Goal: Task Accomplishment & Management: Use online tool/utility

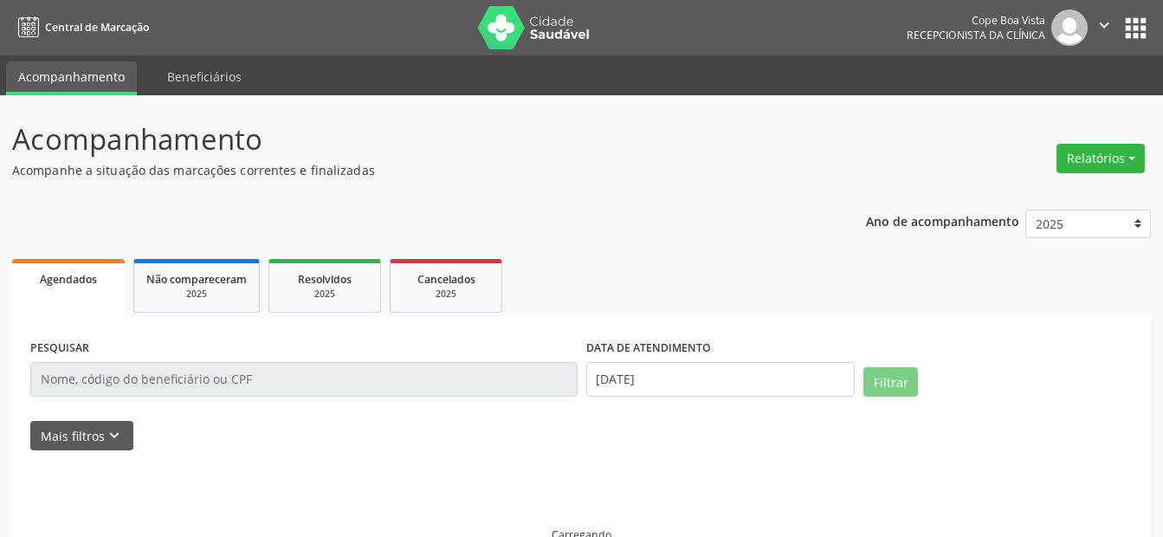
click at [1116, 160] on button "Relatórios" at bounding box center [1100, 158] width 88 height 29
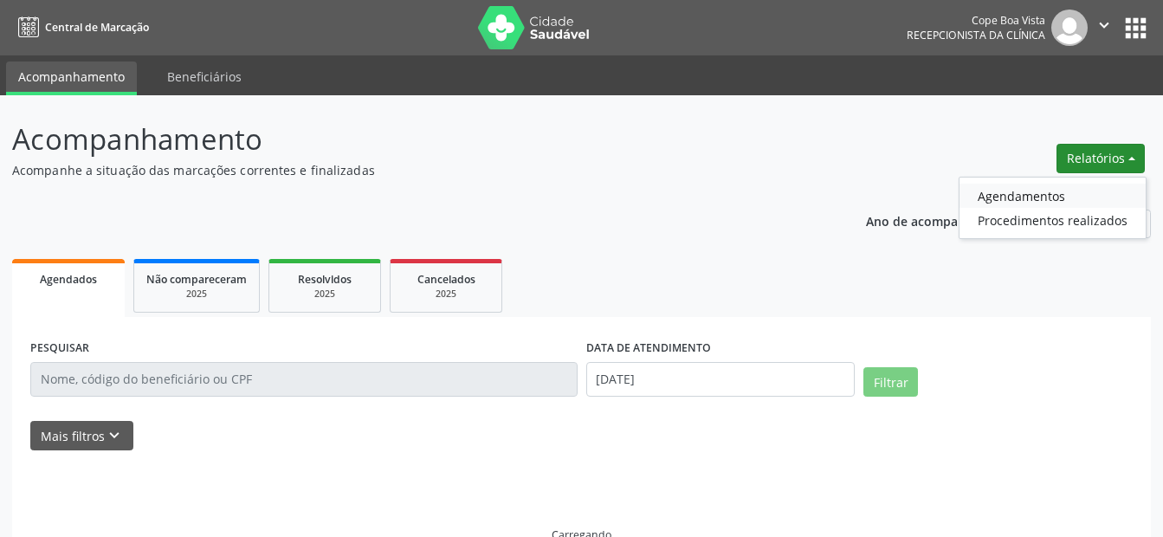
click at [1031, 197] on link "Agendamentos" at bounding box center [1052, 196] width 186 height 24
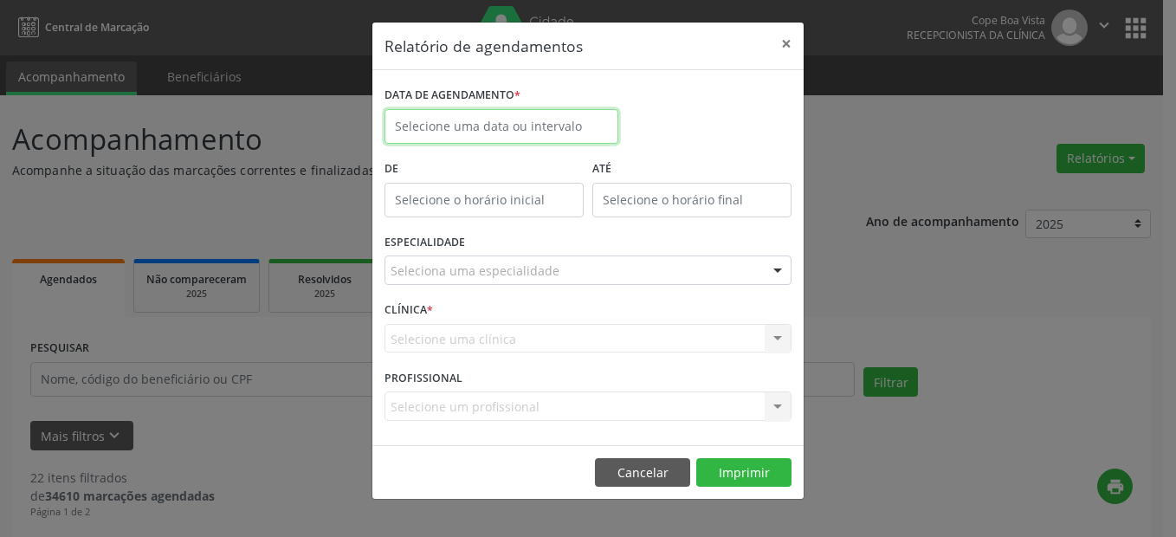
click at [449, 130] on input "text" at bounding box center [501, 126] width 234 height 35
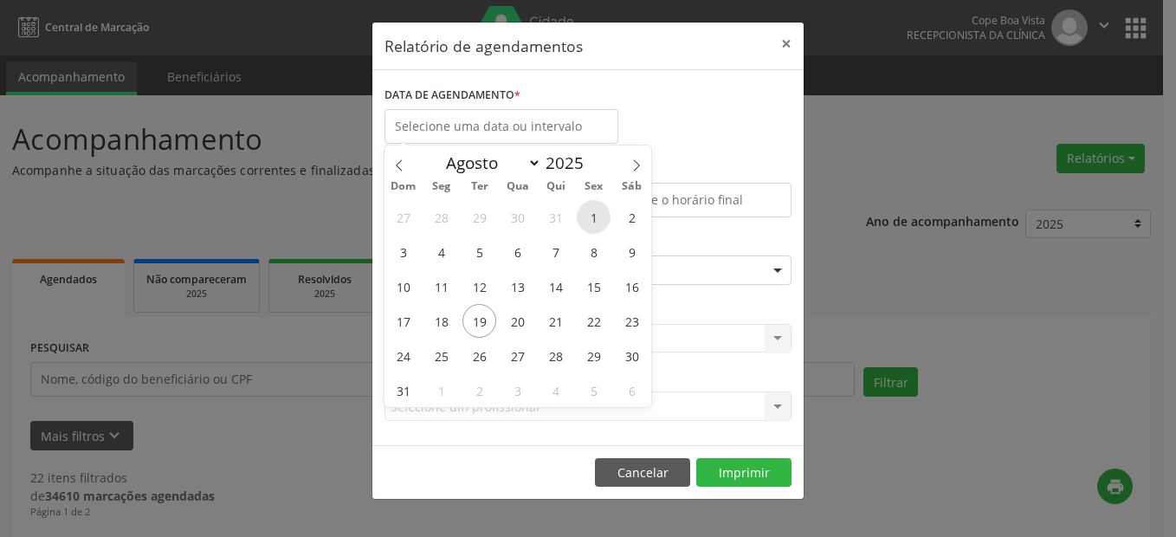
click at [591, 216] on span "1" at bounding box center [594, 217] width 34 height 34
type input "[DATE]"
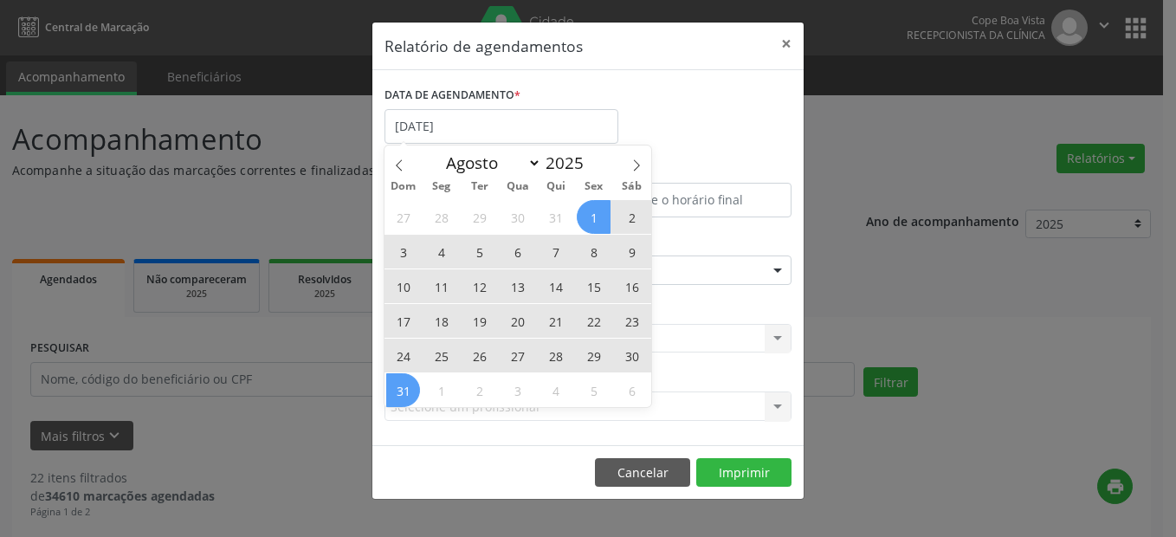
click at [395, 389] on span "31" at bounding box center [403, 390] width 34 height 34
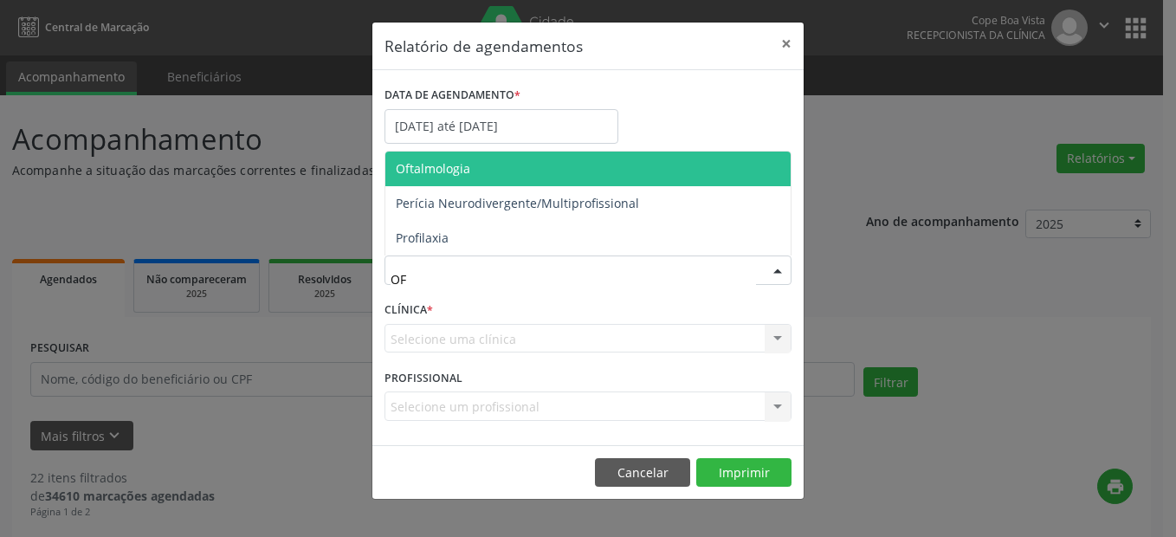
type input "OFT"
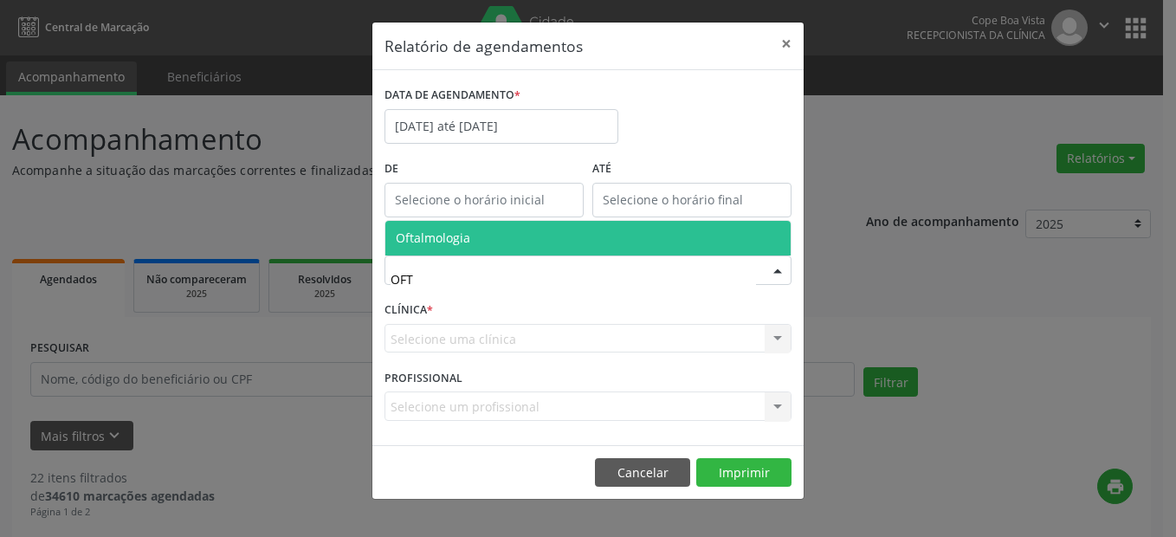
click at [447, 223] on span "Oftalmologia" at bounding box center [587, 238] width 405 height 35
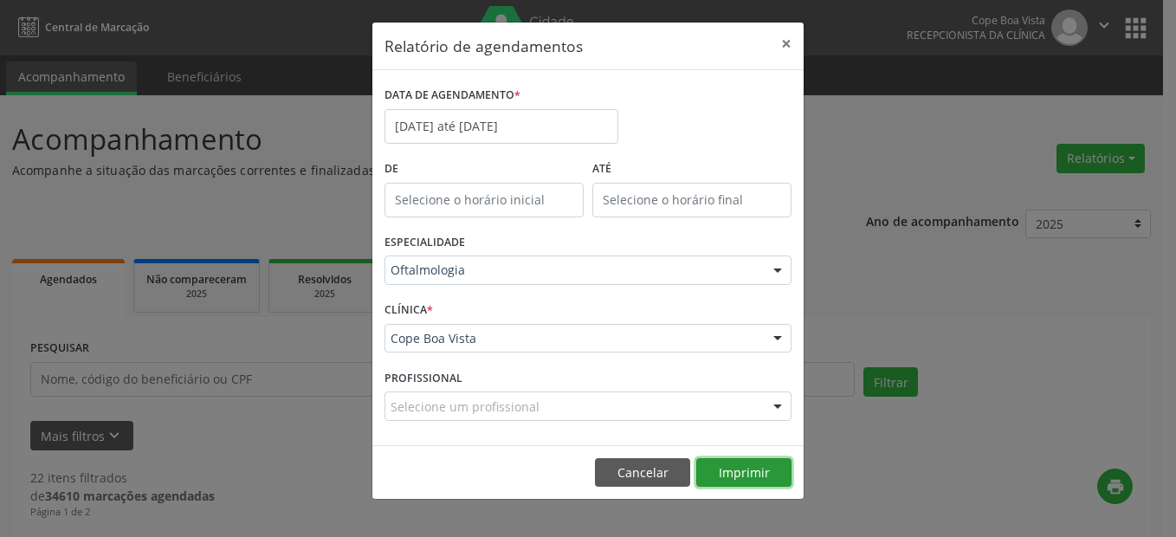
click at [758, 484] on button "Imprimir" at bounding box center [743, 472] width 95 height 29
